Goal: Transaction & Acquisition: Purchase product/service

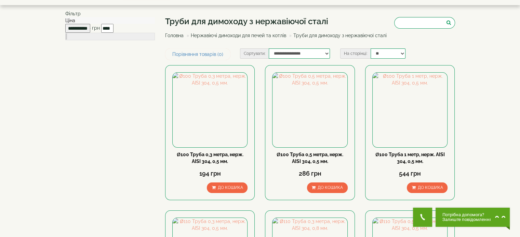
scroll to position [34, 0]
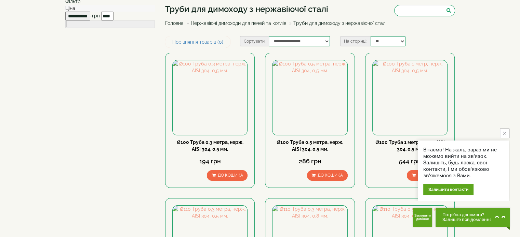
click at [505, 134] on icon "close button" at bounding box center [503, 133] width 3 height 3
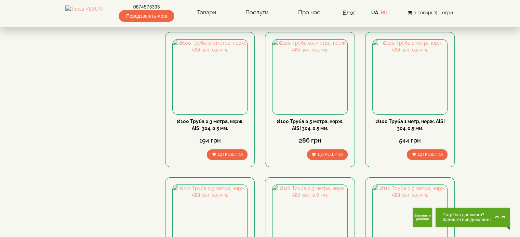
scroll to position [0, 0]
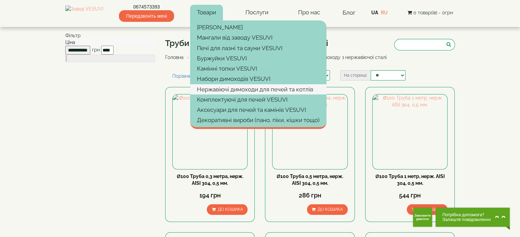
click at [231, 89] on link "Нержавіючі димоходи для печей та котлів" at bounding box center [258, 89] width 136 height 10
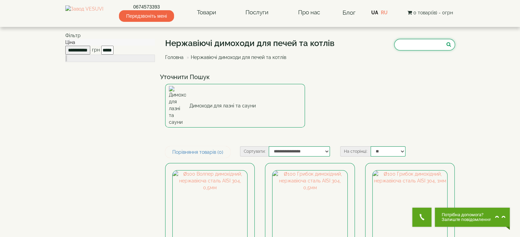
click at [407, 46] on input "search" at bounding box center [424, 45] width 61 height 12
type input "*******"
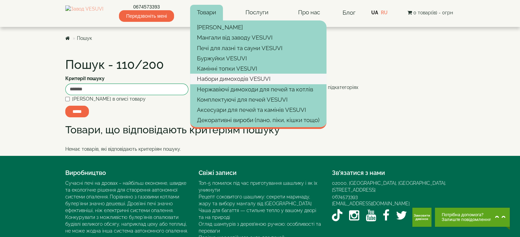
click at [230, 80] on link "Набори димоходів VESUVI" at bounding box center [258, 79] width 136 height 10
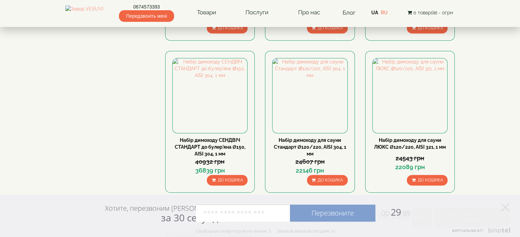
scroll to position [342, 0]
